Goal: Check status: Check status

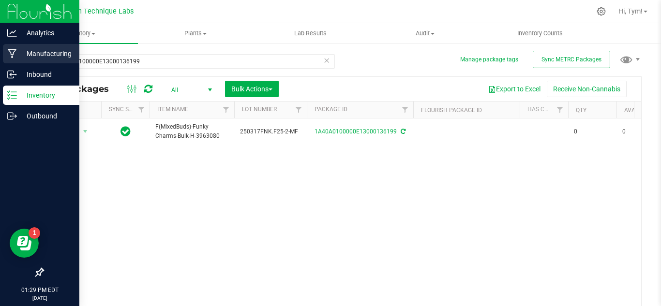
drag, startPoint x: 159, startPoint y: 59, endPoint x: 0, endPoint y: 62, distance: 158.8
click at [0, 62] on div "Analytics Manufacturing Inbound Inventory Outbound 01:29 PM EDT [DATE] 08/21 Cl…" at bounding box center [330, 153] width 661 height 306
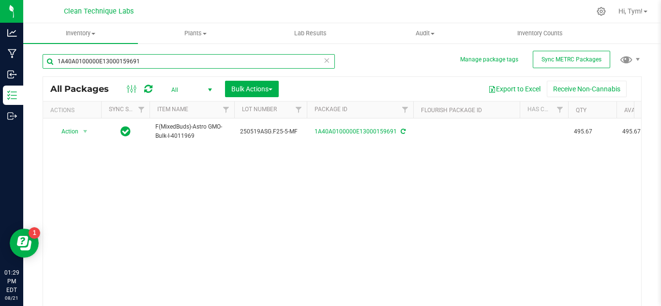
drag, startPoint x: 148, startPoint y: 62, endPoint x: 27, endPoint y: 73, distance: 121.5
click at [27, 73] on div "Manage package tags Sync METRC Packages 1A40A0100000E13000159691 All Packages A…" at bounding box center [342, 190] width 638 height 295
paste input "1000114873"
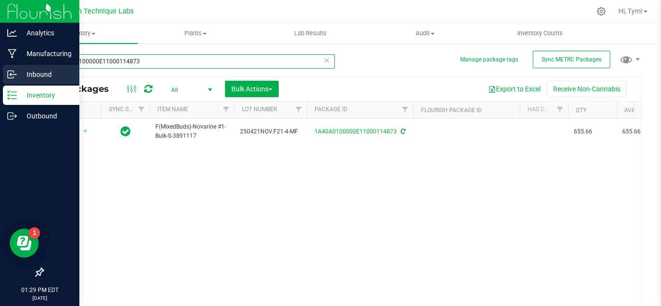
drag, startPoint x: 143, startPoint y: 65, endPoint x: 22, endPoint y: 69, distance: 121.1
click at [22, 69] on div "Analytics Manufacturing Inbound Inventory Outbound 01:29 PM EDT [DATE] 08/21 Cl…" at bounding box center [330, 153] width 661 height 306
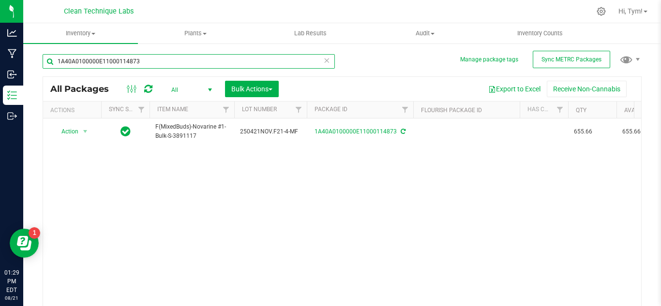
paste input "702"
type input "1A40A0100000E11000114702"
